Goal: Information Seeking & Learning: Learn about a topic

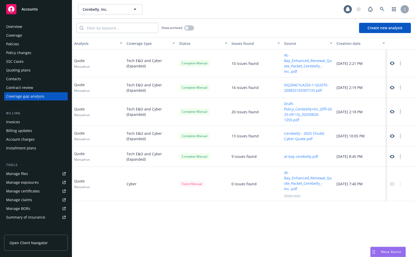
click at [393, 157] on icon at bounding box center [392, 157] width 5 height 5
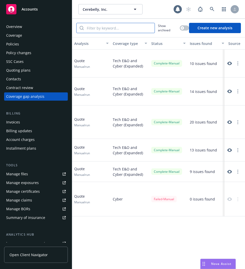
click at [112, 27] on input "search" at bounding box center [119, 28] width 71 height 10
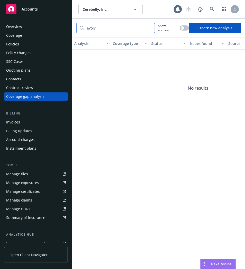
type input "evolve"
type input "e"
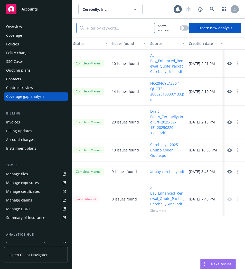
scroll to position [0, 79]
click at [230, 91] on icon at bounding box center [229, 92] width 5 height 4
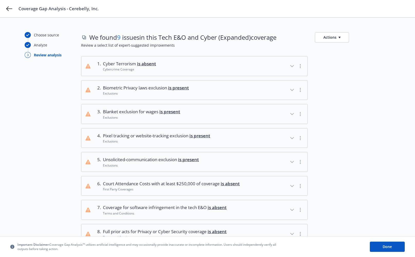
scroll to position [75, 0]
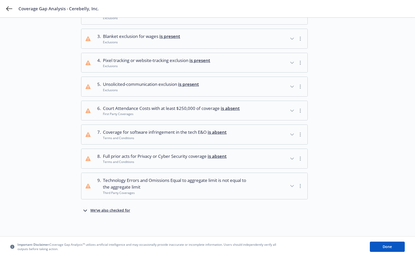
click at [109, 214] on div "We found 9 issues in this Tech E&O and Cyber (Expanded) coverage Actions Review…" at bounding box center [235, 90] width 309 height 266
click at [112, 208] on div "We've also checked for" at bounding box center [110, 211] width 40 height 6
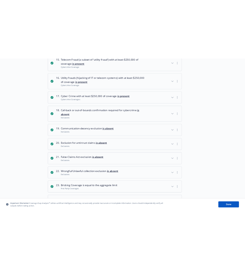
scroll to position [441, 0]
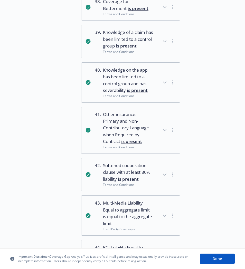
click at [173, 147] on div "button" at bounding box center [168, 130] width 14 height 38
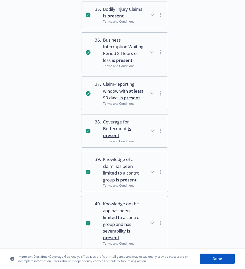
scroll to position [1671, 0]
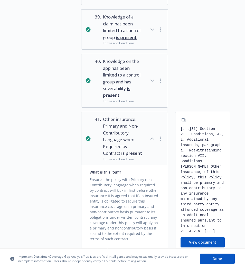
click at [152, 142] on icon "button" at bounding box center [152, 139] width 6 height 6
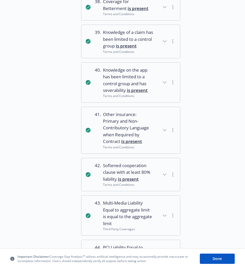
click at [152, 145] on span "Other insurance: Primary and Non-Contributory Language when Required by Contrac…" at bounding box center [128, 128] width 50 height 34
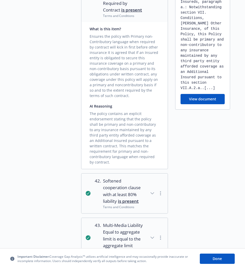
scroll to position [1814, 0]
drag, startPoint x: 130, startPoint y: 107, endPoint x: 137, endPoint y: 110, distance: 8.2
click at [138, 98] on div "Ensures the policy with Primary non-Contributory language when required by cont…" at bounding box center [125, 64] width 70 height 67
click at [137, 98] on div "Ensures the policy with Primary non-Contributory language when required by cont…" at bounding box center [125, 64] width 70 height 67
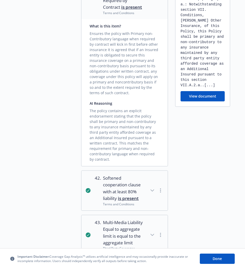
scroll to position [1817, 0]
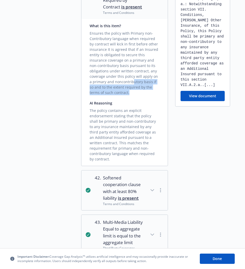
drag, startPoint x: 137, startPoint y: 110, endPoint x: 129, endPoint y: 98, distance: 14.8
click at [129, 95] on div "Ensures the policy with Primary non-Contributory language when required by cont…" at bounding box center [125, 61] width 70 height 67
click at [121, 95] on div "Ensures the policy with Primary non-Contributory language when required by cont…" at bounding box center [125, 61] width 70 height 67
drag, startPoint x: 124, startPoint y: 108, endPoint x: 118, endPoint y: 93, distance: 16.4
click at [118, 93] on div "Ensures the policy with Primary non-Contributory language when required by cont…" at bounding box center [125, 61] width 70 height 67
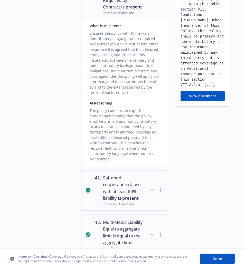
click at [128, 115] on div "What is this item? Ensures the policy with Primary non-Contributory language wh…" at bounding box center [124, 92] width 86 height 147
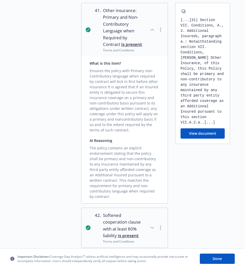
scroll to position [1776, 0]
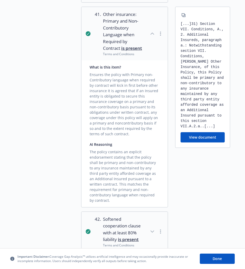
click at [191, 142] on button "View document" at bounding box center [202, 137] width 44 height 10
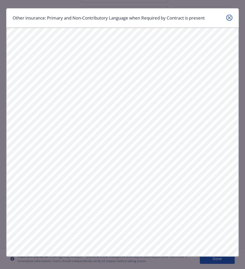
click at [229, 19] on icon "close" at bounding box center [229, 17] width 3 height 3
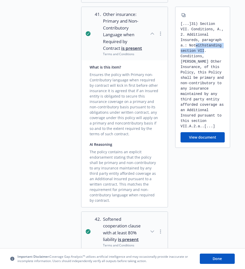
drag, startPoint x: 197, startPoint y: 61, endPoint x: 205, endPoint y: 69, distance: 11.4
click at [205, 69] on div "[...] 31) Section VII. Conditions, A., 2. Additional Insureds, paragraph a.: No…" at bounding box center [202, 75] width 44 height 108
click at [207, 103] on div "[...] 31) Section VII. Conditions, A., 2. Additional Insureds, paragraph a.: No…" at bounding box center [202, 75] width 44 height 108
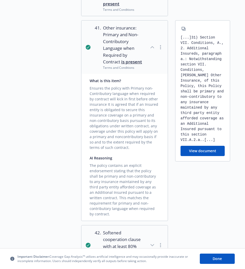
scroll to position [1750, 0]
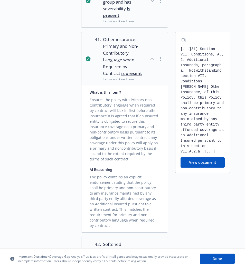
drag, startPoint x: 106, startPoint y: 154, endPoint x: 110, endPoint y: 181, distance: 27.9
click at [111, 182] on div "What is this item? Ensures the policy with Primary non-Contributory language wh…" at bounding box center [124, 158] width 86 height 147
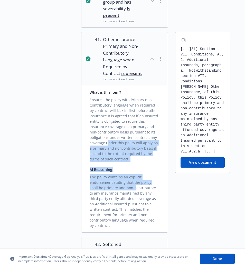
drag, startPoint x: 126, startPoint y: 203, endPoint x: 108, endPoint y: 158, distance: 47.9
click at [108, 158] on div "What is this item? Ensures the policy with Primary non-Contributory language wh…" at bounding box center [124, 158] width 86 height 147
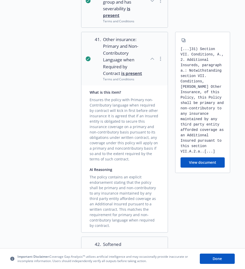
click at [111, 126] on div "Ensures the policy with Primary non-Contributory language when required by cont…" at bounding box center [125, 128] width 70 height 67
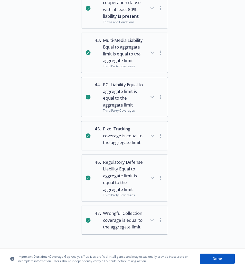
scroll to position [2010, 0]
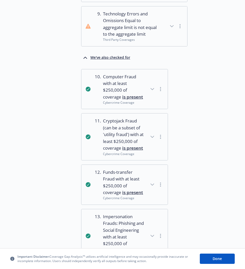
scroll to position [0, 0]
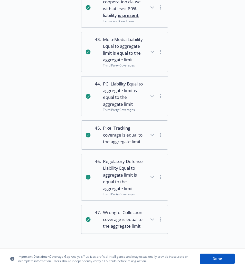
scroll to position [2010, 0]
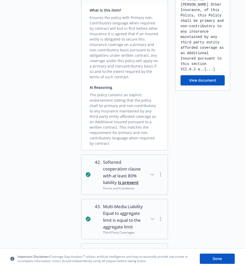
scroll to position [1373, 0]
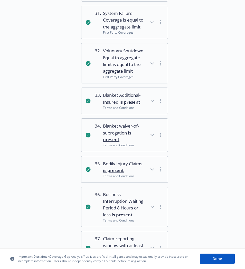
click at [135, 134] on span "Blanket waiver-of-subrogation is present" at bounding box center [123, 133] width 41 height 20
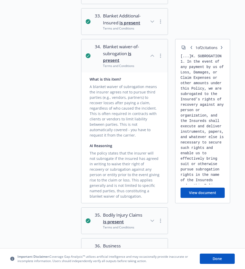
scroll to position [1457, 0]
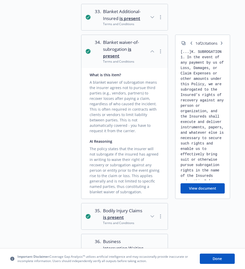
click at [100, 133] on div "A blanket waiver of subrogation means the insurer agrees not to pursue third pa…" at bounding box center [125, 106] width 70 height 56
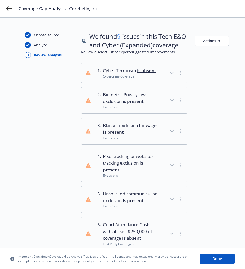
scroll to position [1343, 0]
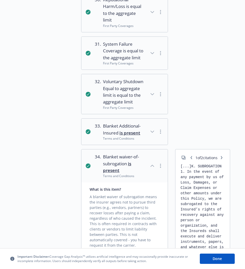
click at [141, 136] on span "Blanket Additional-Insured is present" at bounding box center [123, 130] width 41 height 14
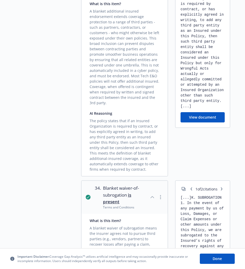
scroll to position [1491, 0]
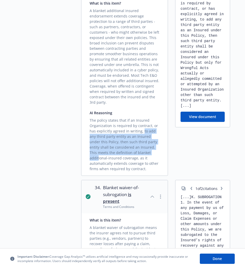
drag, startPoint x: 141, startPoint y: 141, endPoint x: 132, endPoint y: 163, distance: 23.4
click at [132, 163] on div "The policy states that if an Insured Organization is required by contract, or h…" at bounding box center [125, 144] width 70 height 56
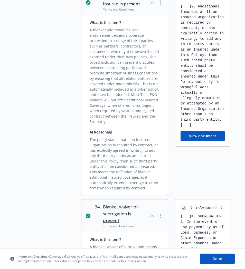
scroll to position [1427, 0]
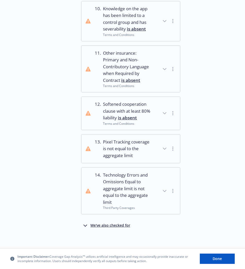
scroll to position [405, 0]
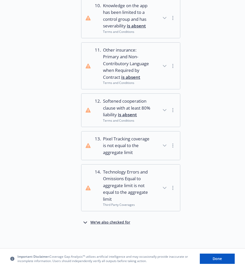
click at [118, 221] on div "We've also checked for" at bounding box center [110, 223] width 40 height 6
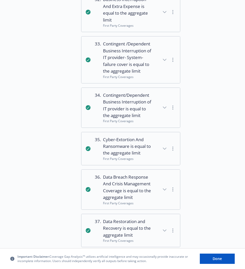
scroll to position [1309, 0]
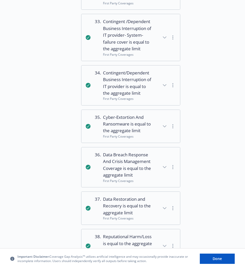
click at [196, 143] on div at bounding box center [203, 126] width 33 height 33
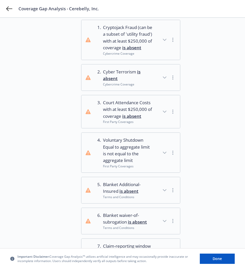
scroll to position [0, 0]
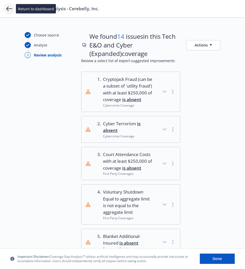
click at [6, 11] on icon at bounding box center [9, 9] width 6 height 6
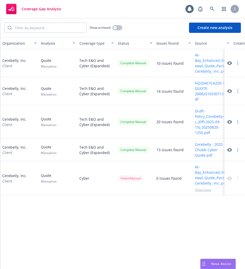
click at [198, 92] on button "NQ204CYLA250-1-QUOTE-200825103307133.pdf" at bounding box center [212, 91] width 34 height 22
click at [231, 89] on icon at bounding box center [229, 91] width 5 height 5
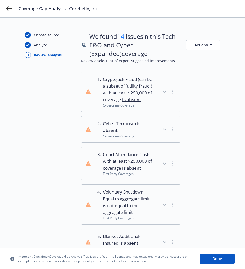
scroll to position [321, 0]
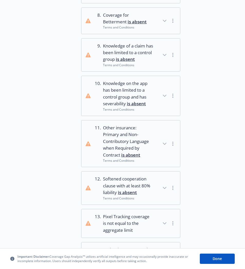
click at [161, 147] on icon "button" at bounding box center [164, 144] width 6 height 6
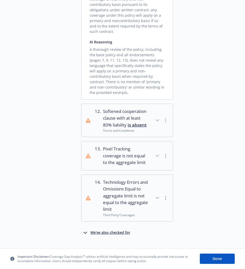
scroll to position [563, 0]
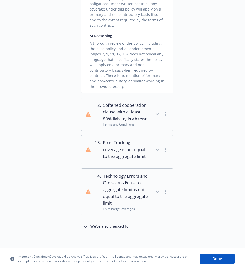
click at [127, 224] on div "We've also checked for" at bounding box center [110, 227] width 40 height 6
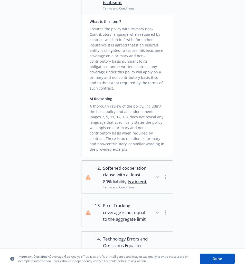
scroll to position [1042, 0]
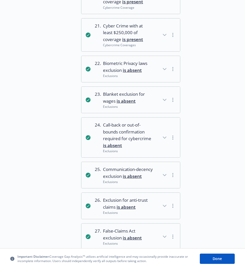
click at [164, 70] on icon "button" at bounding box center [164, 69] width 6 height 6
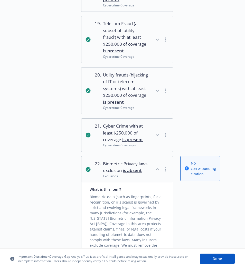
scroll to position [1322, 0]
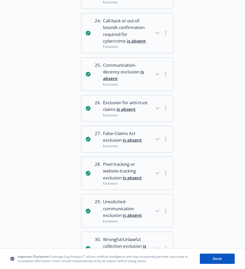
click at [135, 161] on span "Pixel tracking or website-tracking exclusion is absent" at bounding box center [125, 171] width 45 height 20
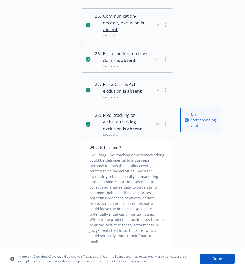
scroll to position [1577, 0]
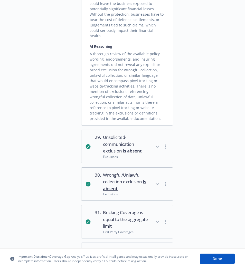
click at [140, 172] on span "Wrongful/Unlawful collection exclusion is absent" at bounding box center [125, 182] width 45 height 20
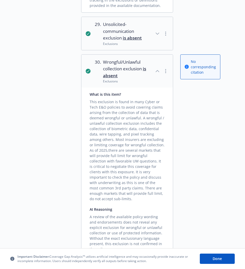
scroll to position [1686, 0]
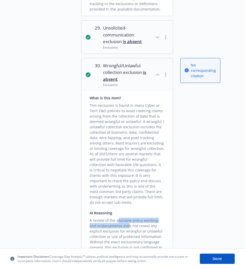
drag, startPoint x: 117, startPoint y: 173, endPoint x: 121, endPoint y: 180, distance: 8.3
click at [121, 216] on div "A review of the available policy wording and endorsements does not reveal any e…" at bounding box center [127, 236] width 75 height 40
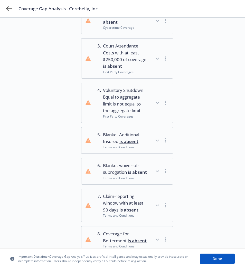
click at [155, 143] on button "5 . Blanket Additional-Insured is absent Terms and Conditions" at bounding box center [126, 140] width 91 height 26
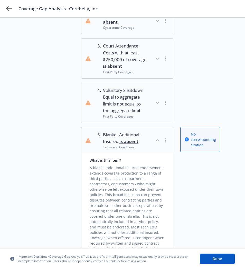
click at [155, 143] on button "5 . Blanket Additional-Insured is absent Terms and Conditions" at bounding box center [126, 140] width 91 height 26
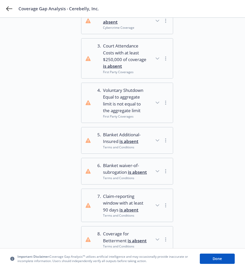
click at [211, 46] on div at bounding box center [200, 58] width 40 height 40
click at [128, 165] on span "Blanket waiver-of-subrogation is absent" at bounding box center [125, 169] width 45 height 14
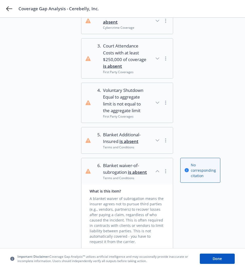
click at [128, 165] on span "Blanket waiver-of-subrogation is absent" at bounding box center [125, 169] width 45 height 14
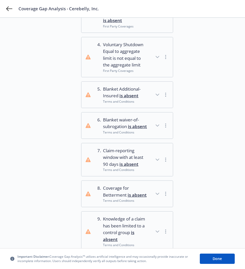
scroll to position [172, 0]
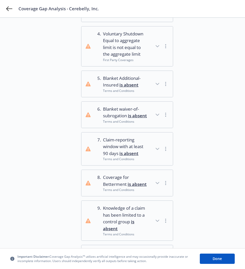
click at [132, 179] on span "Coverage for Betterment is absent" at bounding box center [125, 181] width 45 height 14
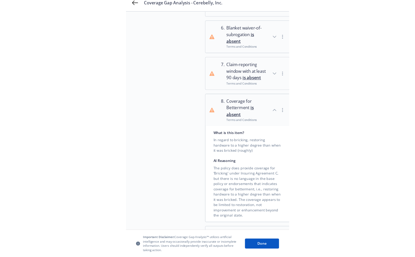
scroll to position [135, 0]
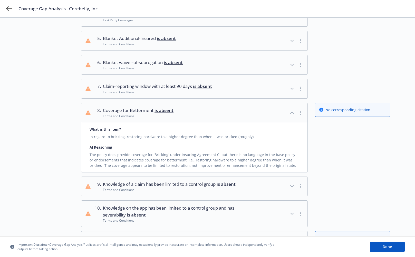
click at [5, 9] on div "Coverage Gap Analysis - Cerebelly, Inc." at bounding box center [207, 8] width 415 height 17
click at [9, 9] on icon at bounding box center [9, 9] width 6 height 6
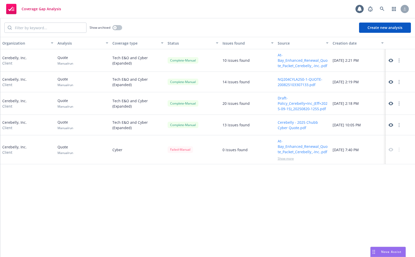
click at [179, 187] on div "Organization Analysis Coverage type Status Issues found Source Creation date Ce…" at bounding box center [207, 147] width 415 height 221
click at [245, 62] on icon at bounding box center [391, 61] width 5 height 4
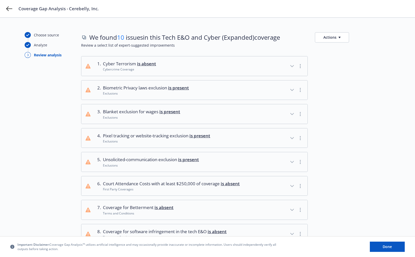
click at [245, 92] on button "2 . Biometric Privacy laws exclusion is present Exclusions" at bounding box center [194, 91] width 226 height 20
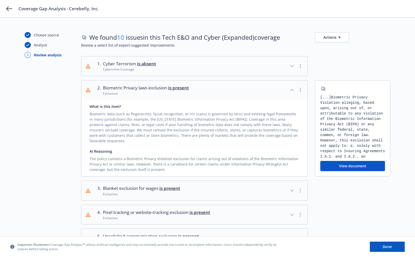
click at [245, 92] on button "2 . Biometric Privacy laws exclusion is present Exclusions" at bounding box center [194, 91] width 226 height 20
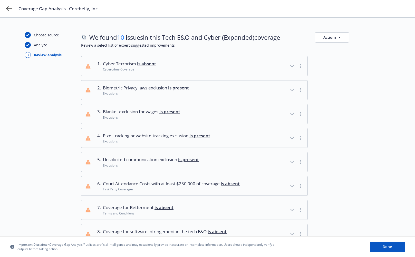
scroll to position [99, 0]
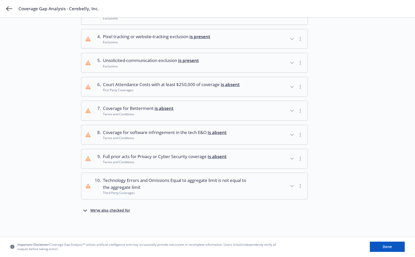
click at [121, 210] on div "We've also checked for" at bounding box center [110, 211] width 40 height 6
click at [364, 13] on div "Coverage Gap Analysis - Cerebelly, Inc." at bounding box center [207, 8] width 415 height 17
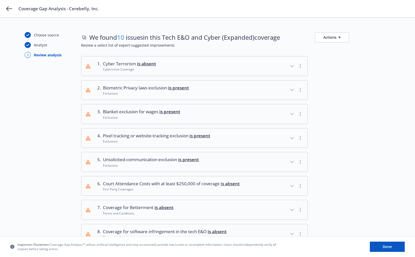
click at [244, 89] on button "2 . Biometric Privacy laws exclusion is present Exclusions" at bounding box center [194, 91] width 226 height 20
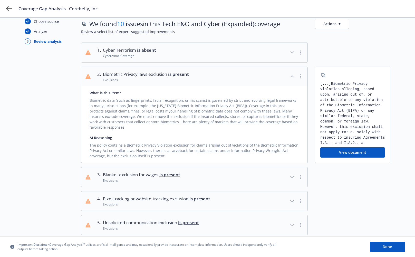
scroll to position [15, 0]
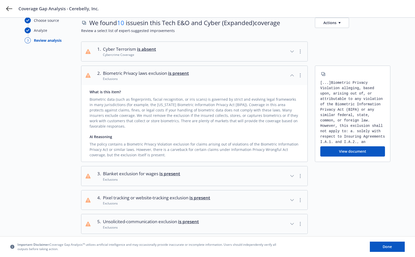
click at [250, 140] on div "The policy contains a Biometric Privacy Violation exclusion for claims arising …" at bounding box center [195, 149] width 210 height 18
